Goal: Check status: Check status

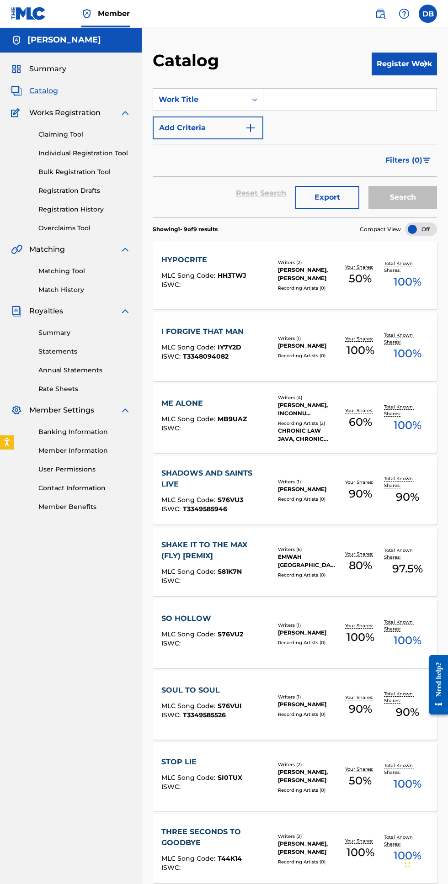
click at [35, 74] on span "Summary" at bounding box center [47, 68] width 37 height 11
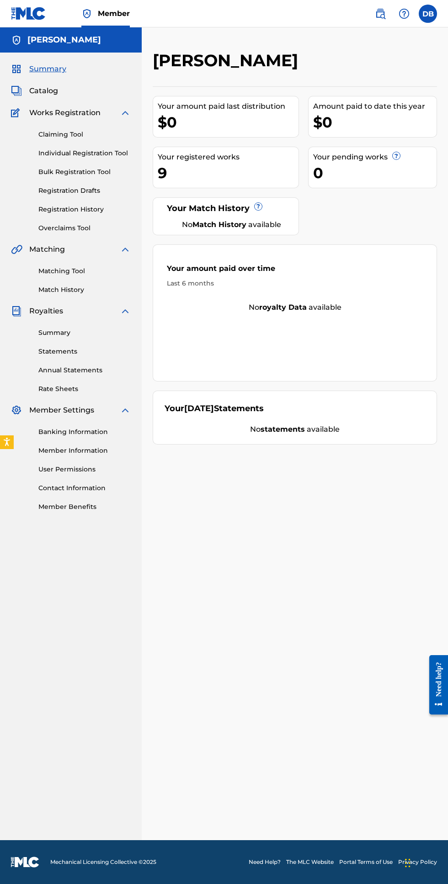
click at [52, 206] on link "Registration History" at bounding box center [84, 210] width 92 height 10
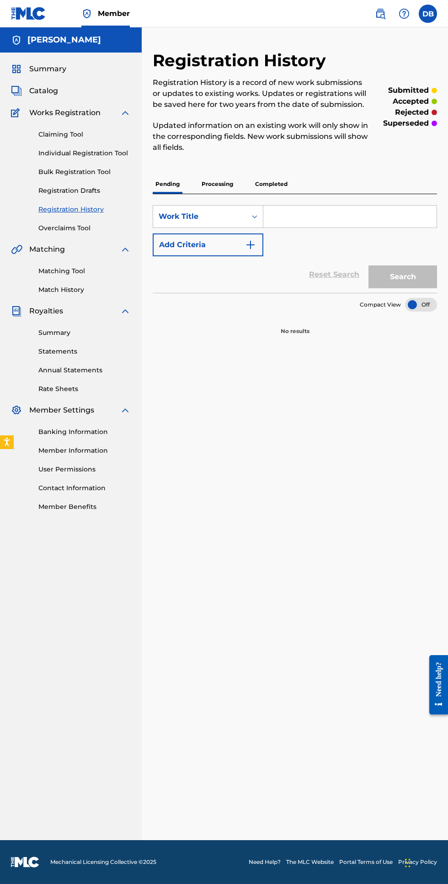
click at [220, 184] on p "Processing" at bounding box center [217, 183] width 37 height 19
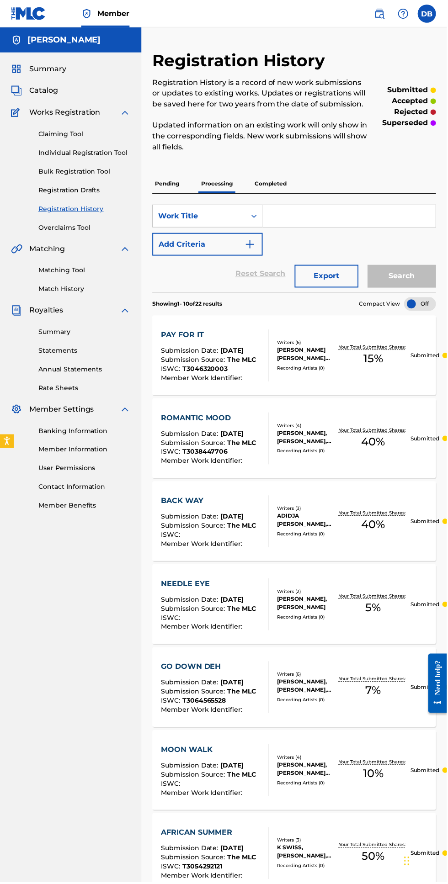
click at [268, 179] on p "Completed" at bounding box center [271, 183] width 38 height 19
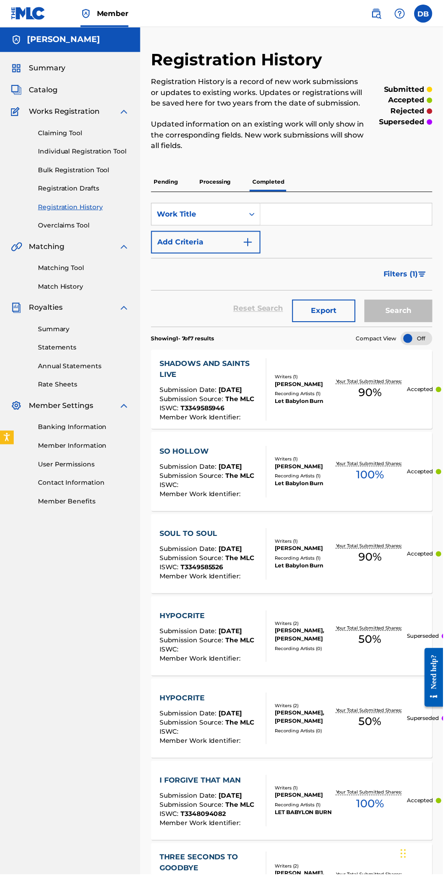
click at [35, 69] on span "Summary" at bounding box center [47, 68] width 37 height 11
